Goal: Transaction & Acquisition: Book appointment/travel/reservation

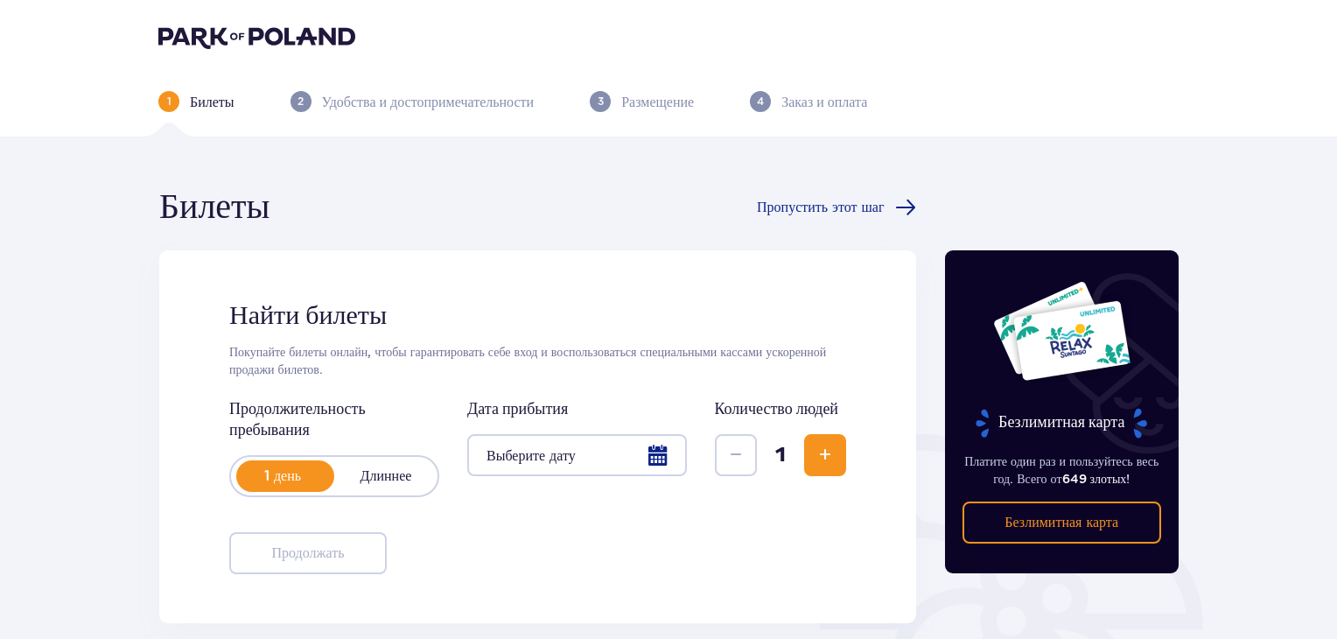
click at [606, 448] on div at bounding box center [577, 455] width 220 height 42
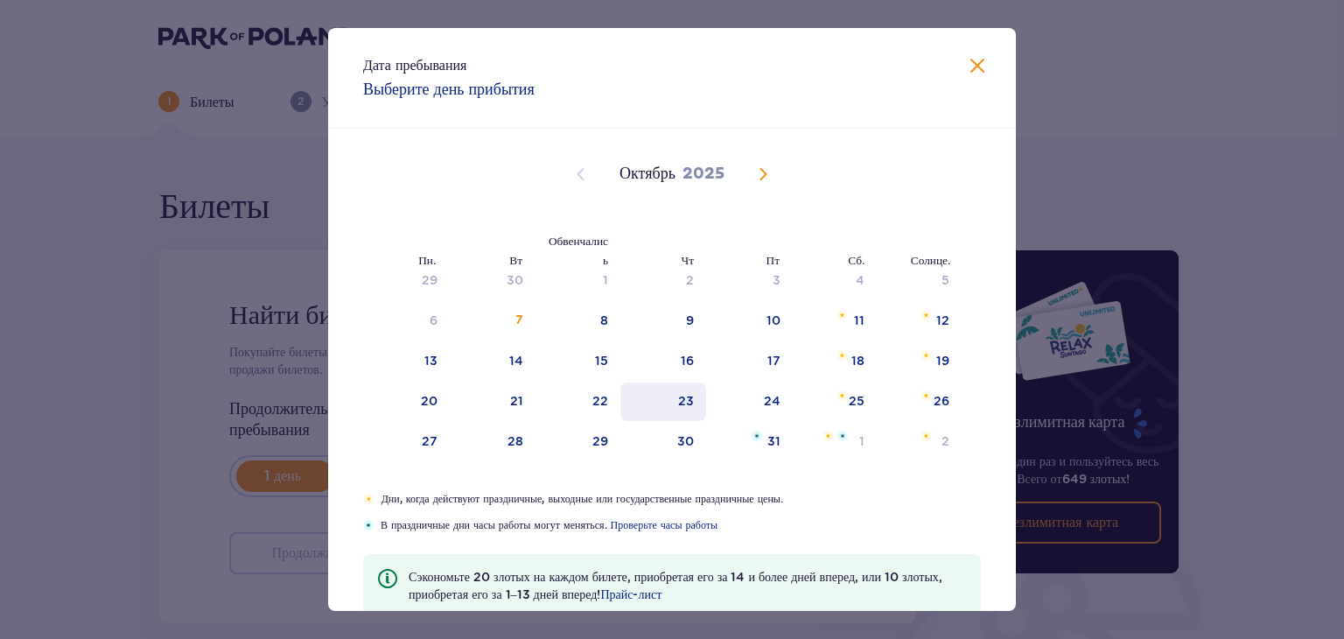
click at [700, 382] on div "23" at bounding box center [664, 401] width 87 height 39
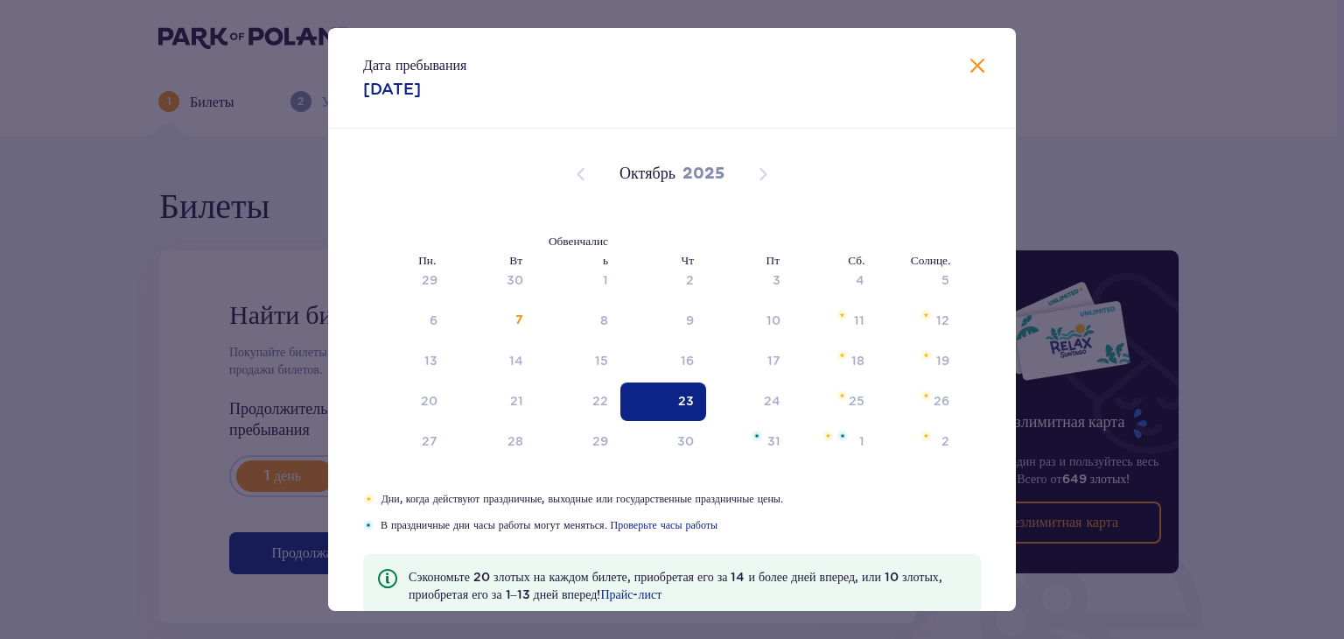
type input "[DATE]"
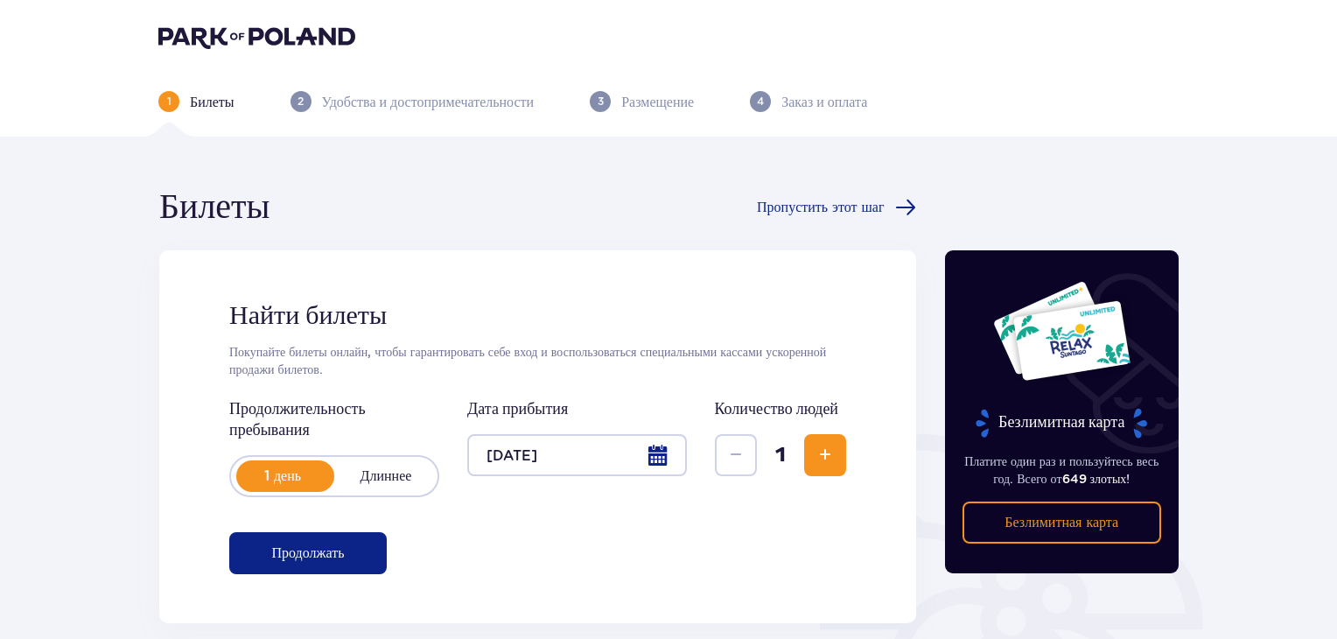
click at [665, 468] on div at bounding box center [577, 455] width 220 height 42
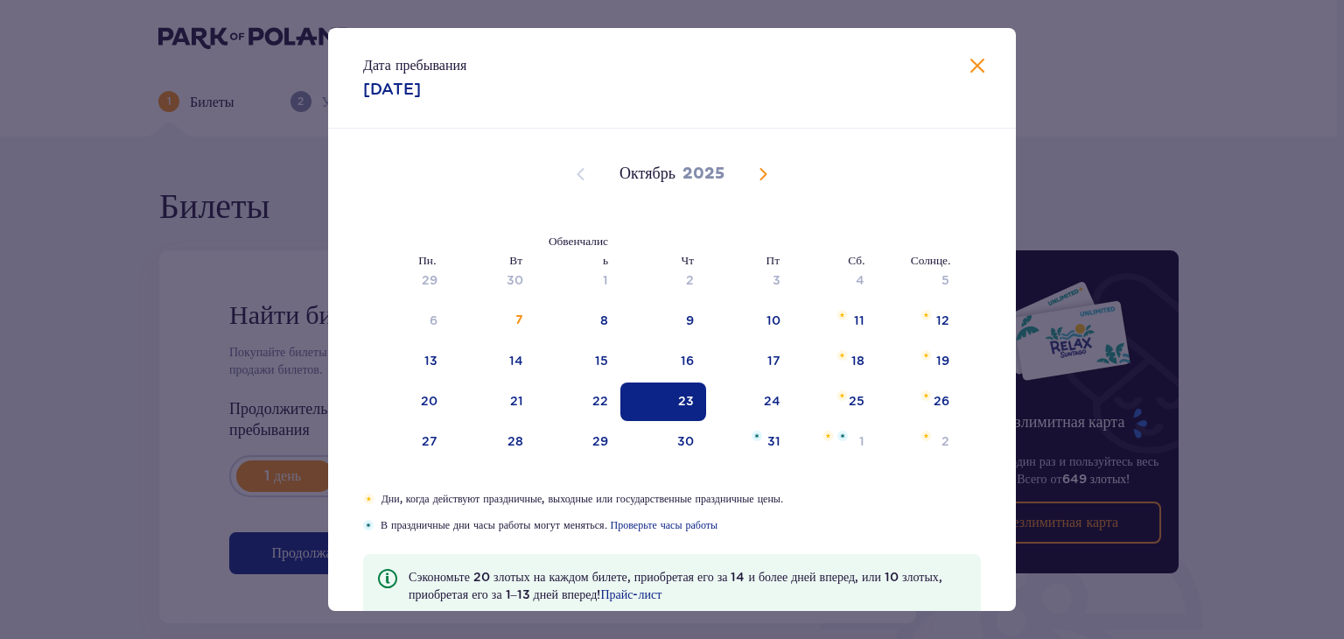
click at [978, 73] on span "Закрывать" at bounding box center [977, 66] width 21 height 21
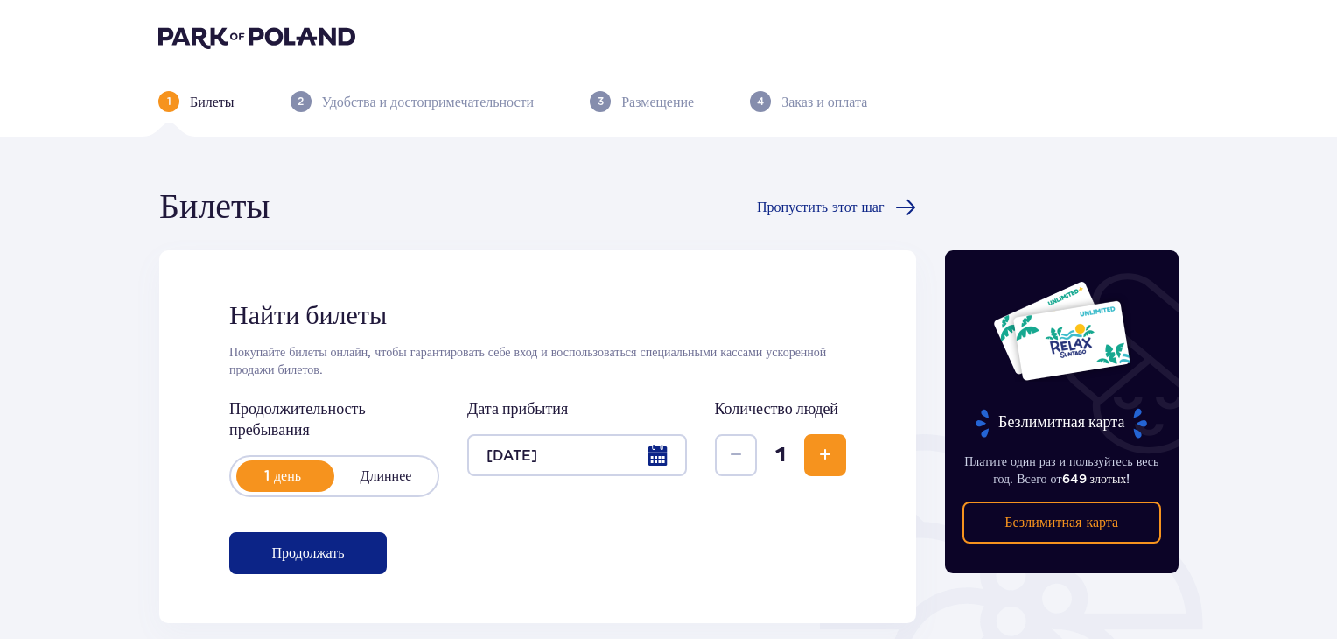
click at [822, 455] on span "Увеличивать" at bounding box center [825, 455] width 21 height 21
click at [830, 458] on span "Увеличивать" at bounding box center [825, 455] width 21 height 21
click at [823, 453] on span "Увеличивать" at bounding box center [825, 455] width 21 height 21
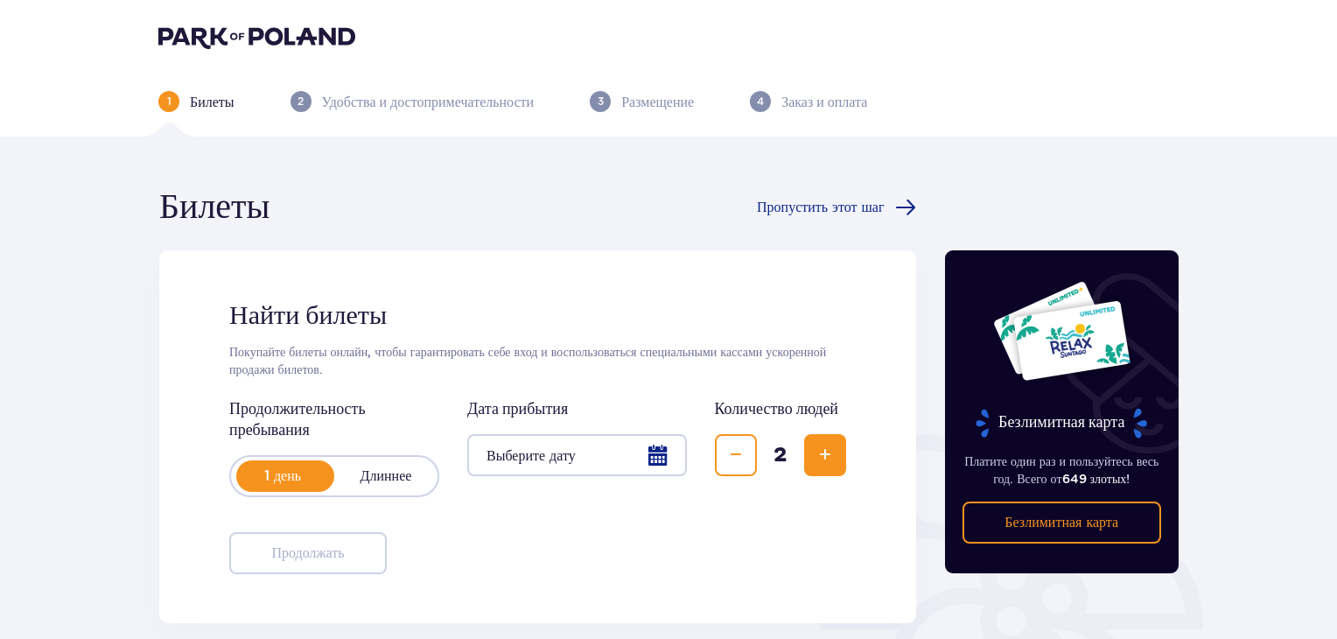
click at [825, 455] on span "Увеличивать" at bounding box center [825, 455] width 21 height 21
click at [819, 454] on span "Увеличивать" at bounding box center [825, 455] width 21 height 21
click at [665, 448] on div at bounding box center [577, 455] width 220 height 42
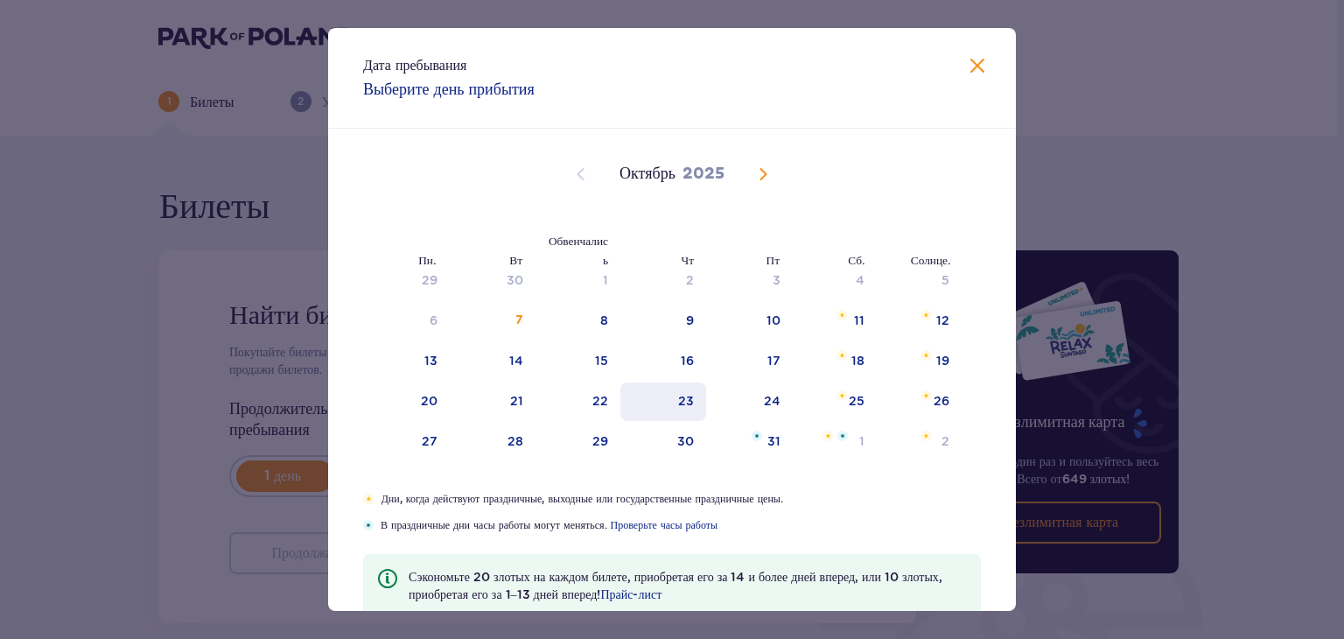
click at [691, 394] on font "23" at bounding box center [686, 401] width 16 height 14
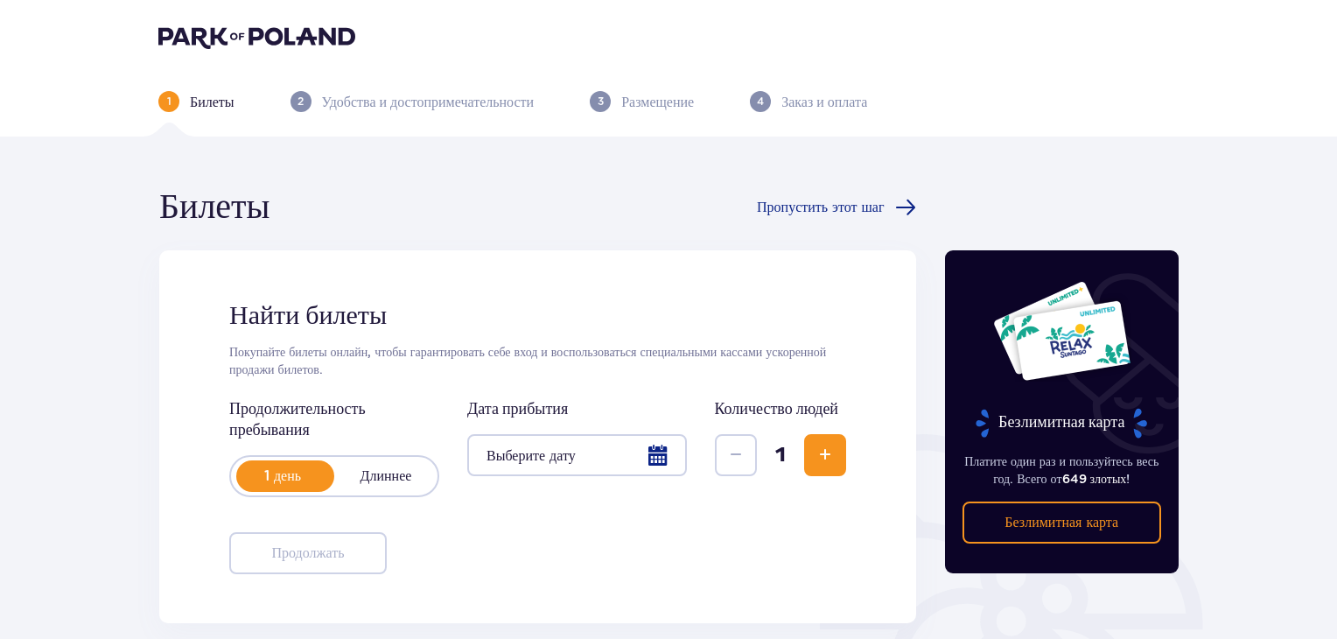
click at [593, 455] on div at bounding box center [577, 455] width 220 height 42
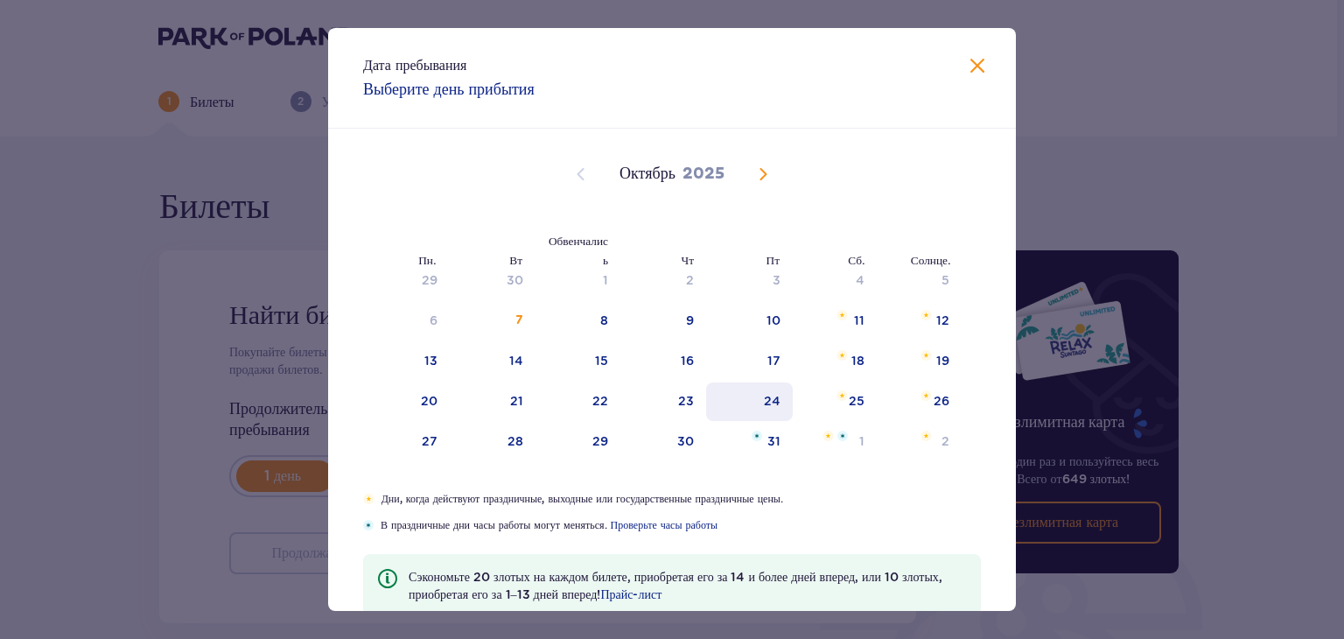
click at [774, 403] on font "24" at bounding box center [772, 401] width 17 height 14
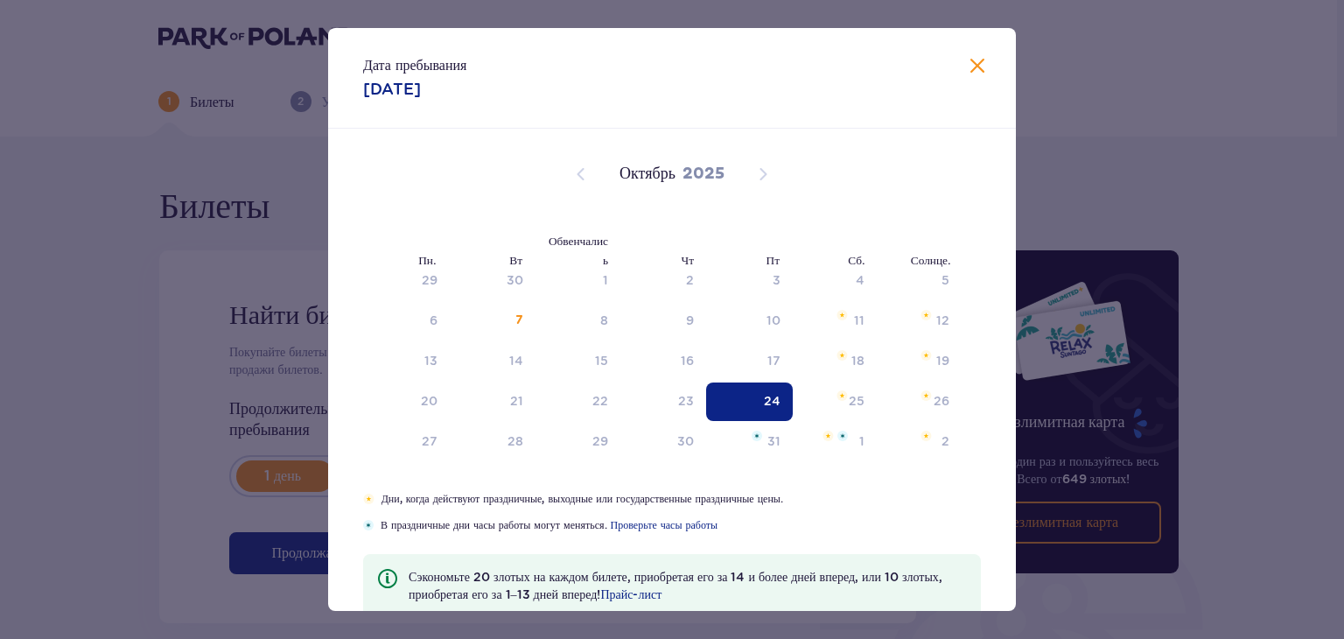
type input "[DATE]"
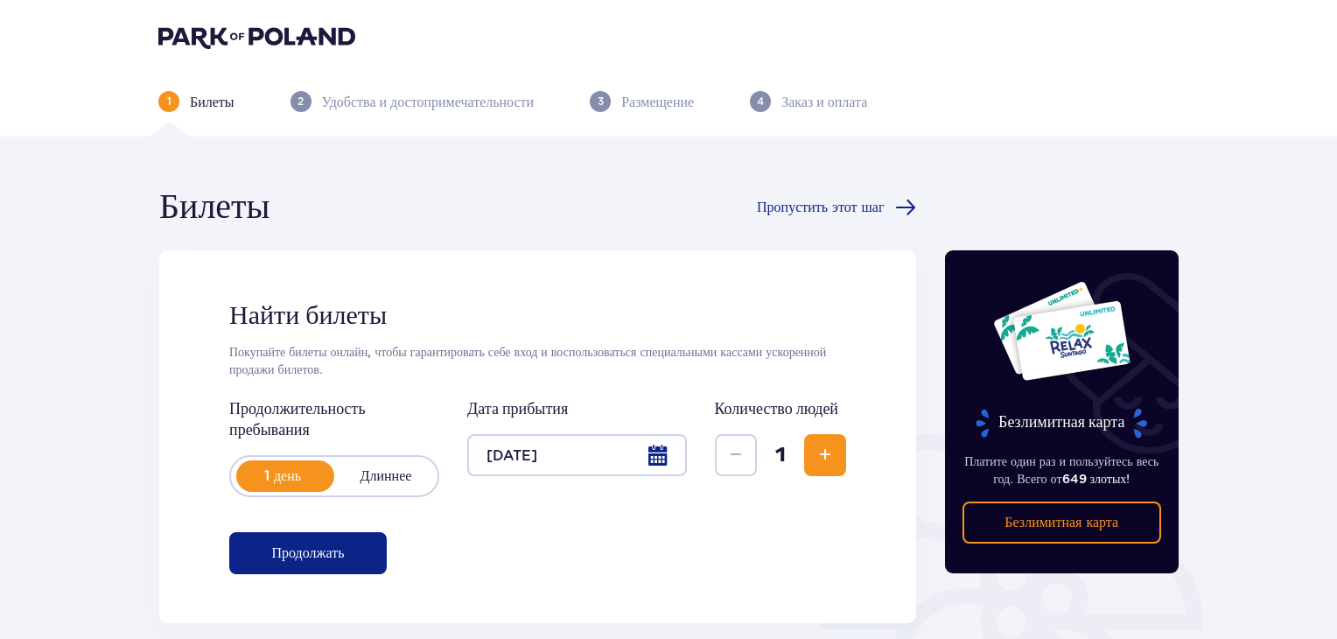
click at [820, 449] on span "Увеличивать" at bounding box center [825, 455] width 21 height 21
click at [826, 447] on span "Увеличивать" at bounding box center [825, 455] width 21 height 21
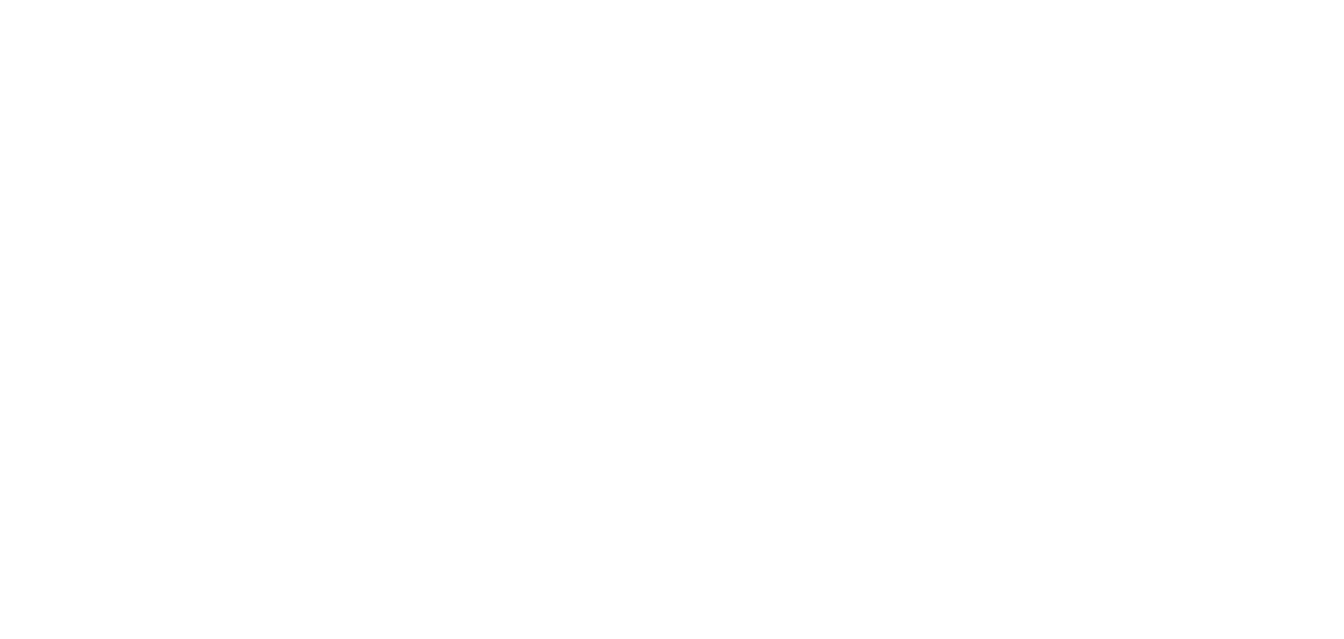
click at [826, 7] on html "Исходный текст Оцените этот перевод Ваш отзыв поможет нам улучшить Google Перев…" at bounding box center [672, 3] width 1344 height 7
